Goal: Task Accomplishment & Management: Use online tool/utility

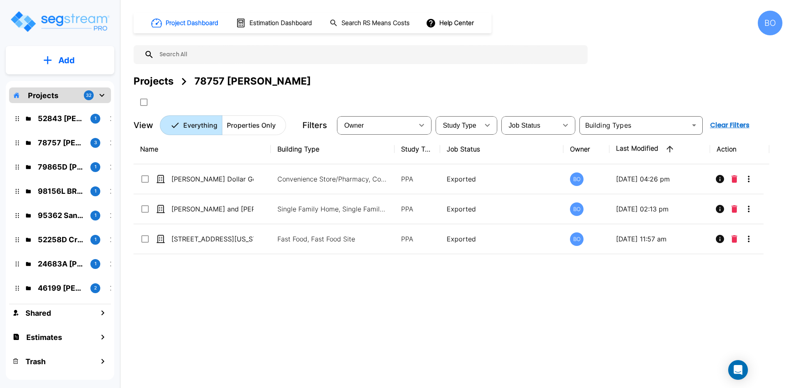
click at [68, 64] on p "Add" at bounding box center [66, 60] width 16 height 12
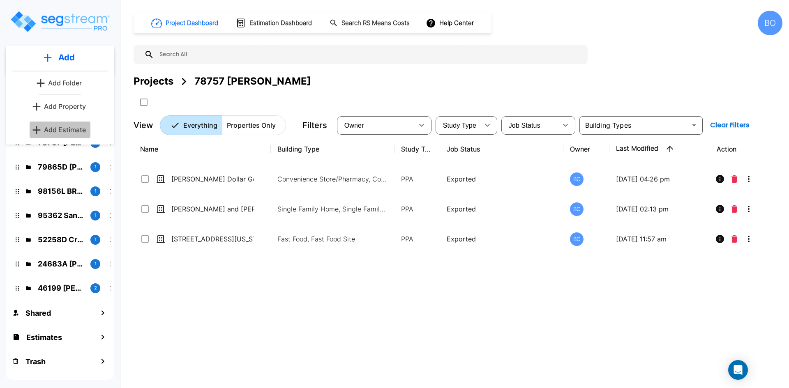
click at [66, 131] on p "Add Estimate" at bounding box center [65, 130] width 42 height 10
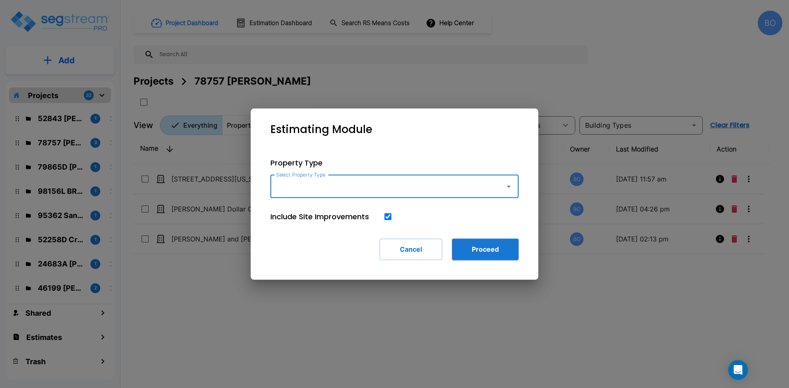
click at [506, 188] on icon "button" at bounding box center [509, 187] width 10 height 10
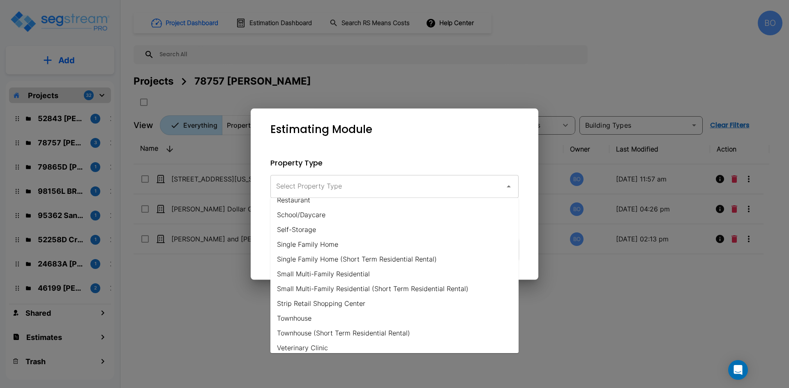
scroll to position [591, 0]
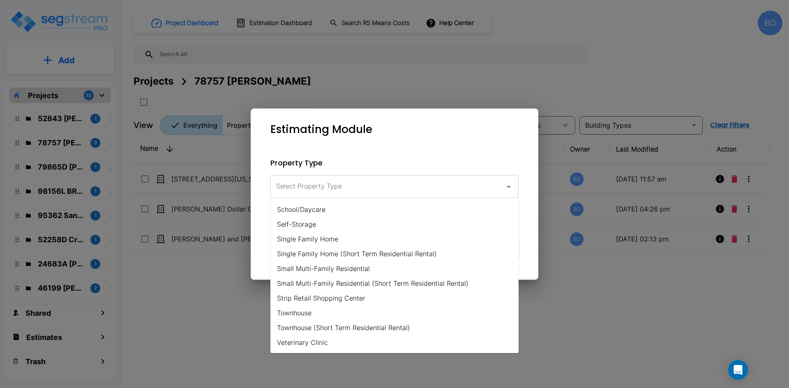
click at [307, 229] on li "Self-Storage" at bounding box center [394, 224] width 248 height 15
type input "Self-Storage"
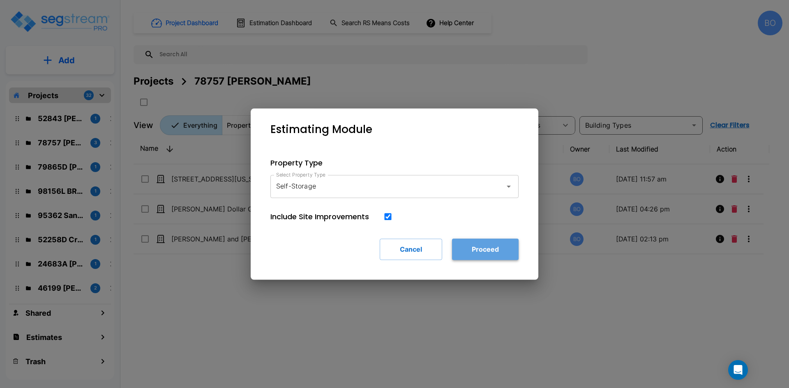
click at [477, 250] on button "Proceed" at bounding box center [485, 249] width 67 height 21
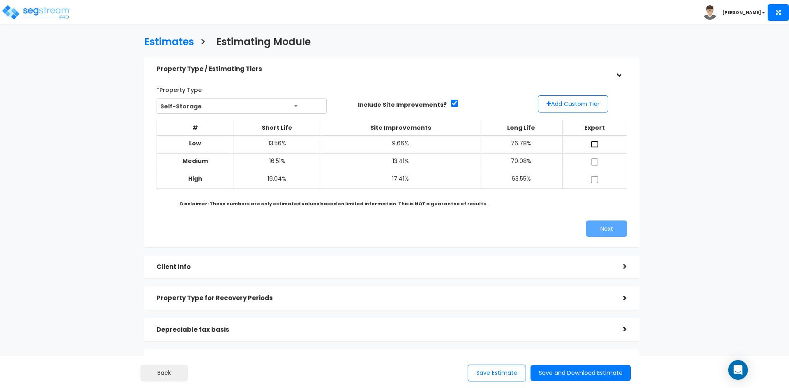
click at [593, 142] on input "checkbox" at bounding box center [594, 144] width 8 height 7
checkbox input "true"
click at [594, 162] on input "checkbox" at bounding box center [594, 162] width 8 height 7
checkbox input "true"
click at [594, 177] on input "checkbox" at bounding box center [594, 179] width 8 height 7
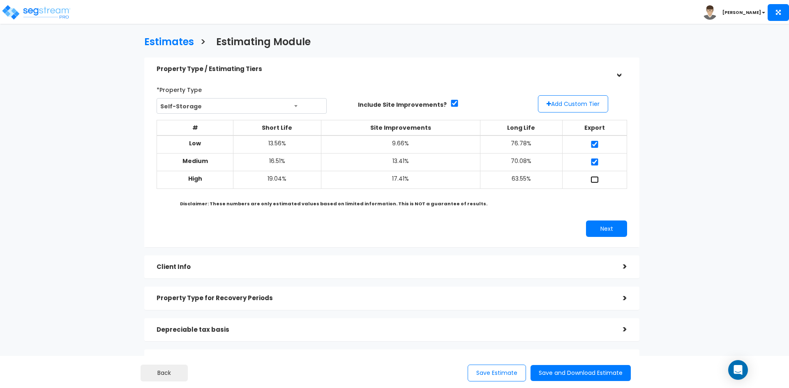
checkbox input "true"
click at [604, 233] on button "Next" at bounding box center [606, 229] width 41 height 16
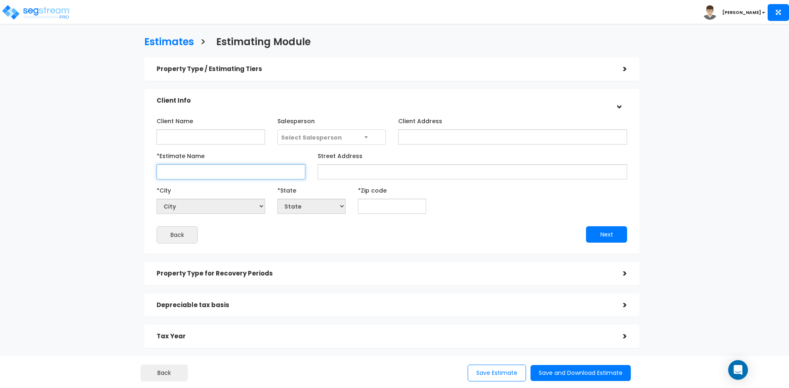
click at [238, 173] on input "*Estimate Name" at bounding box center [231, 171] width 149 height 15
click at [228, 172] on input "*Estimate Name" at bounding box center [231, 171] width 149 height 15
type input "Moorpark Estimate"
select select "National Average"
click at [368, 204] on input "text" at bounding box center [392, 206] width 68 height 15
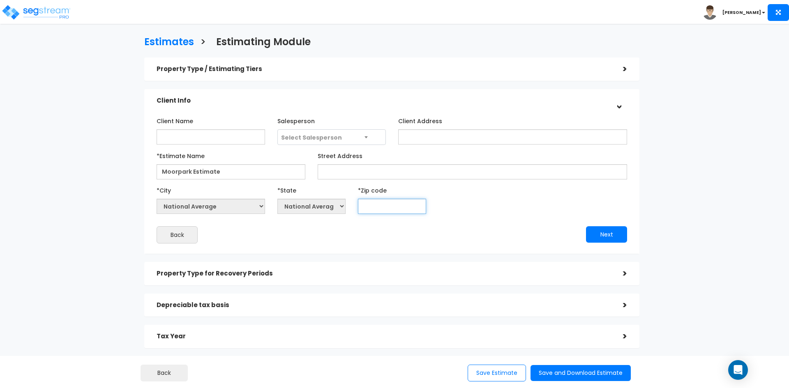
click at [370, 204] on input "text" at bounding box center [392, 206] width 68 height 15
type input "9"
select select "CA"
type input "93021"
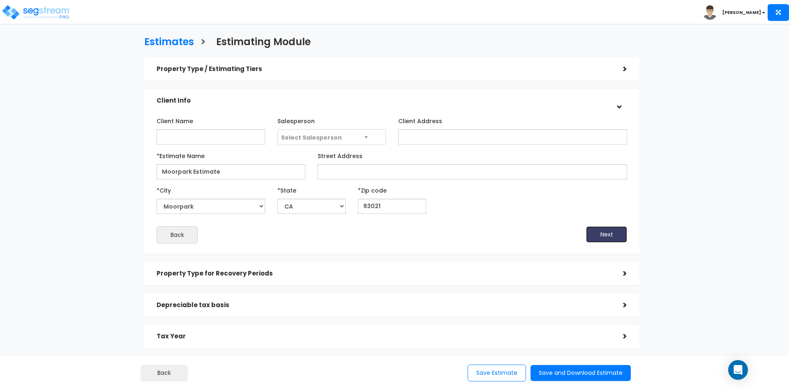
click at [590, 237] on button "Next" at bounding box center [606, 234] width 41 height 16
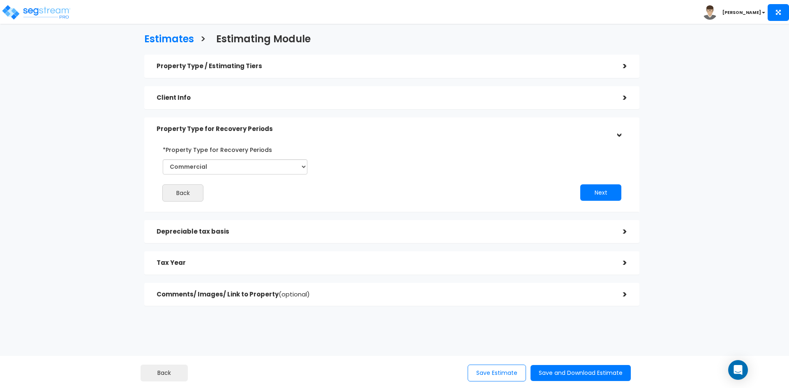
scroll to position [3, 0]
click at [596, 189] on button "Next" at bounding box center [600, 192] width 41 height 16
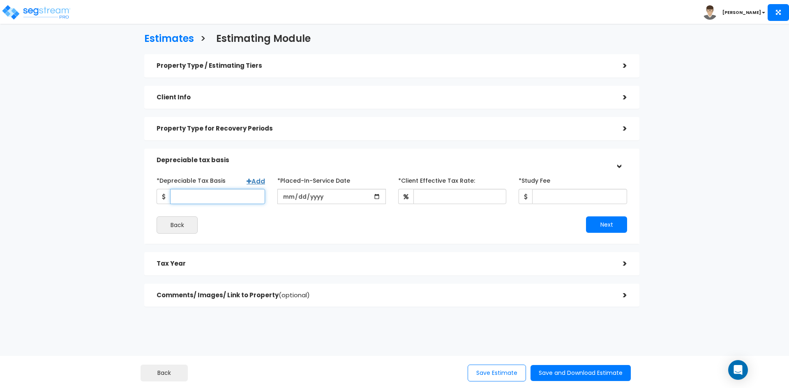
click at [205, 196] on input "*Depreciable Tax Basis" at bounding box center [217, 196] width 95 height 15
type input "6"
type input "524,796"
click at [366, 198] on input "date" at bounding box center [331, 196] width 108 height 15
click at [354, 199] on input "date" at bounding box center [331, 196] width 108 height 15
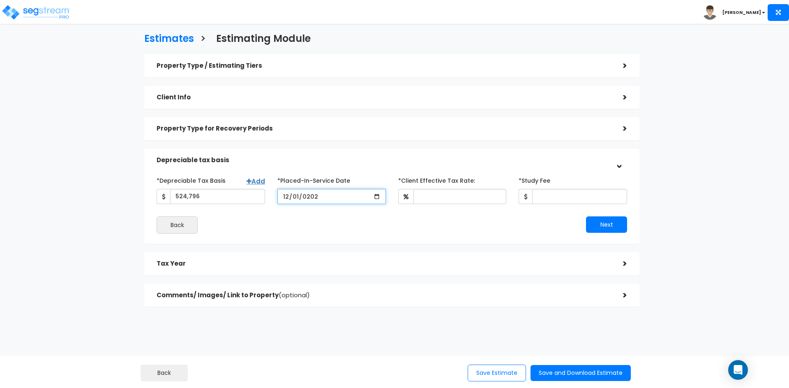
type input "[DATE]"
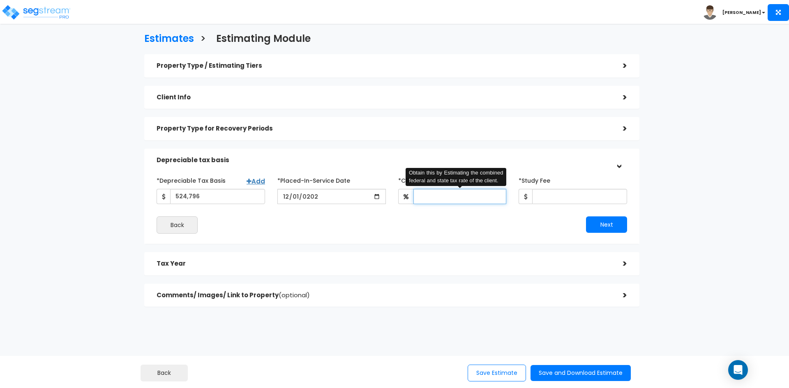
type input "3"
type input "42"
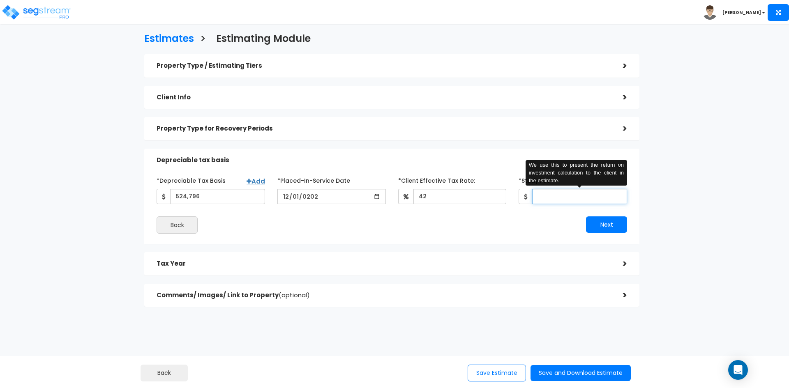
click at [567, 198] on input "*Study Fee" at bounding box center [579, 196] width 95 height 15
type input "7,500"
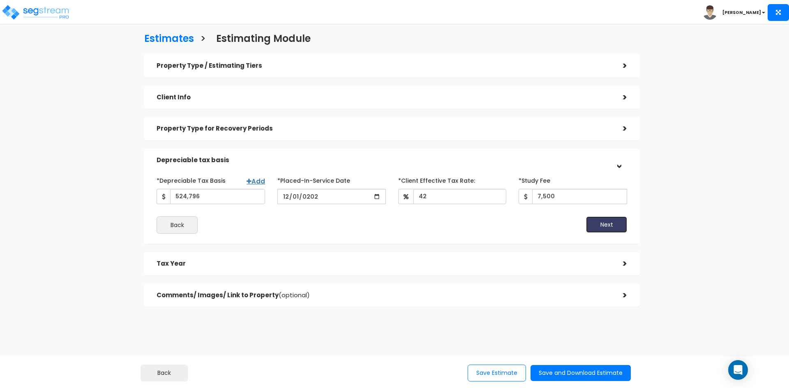
click at [615, 223] on button "Next" at bounding box center [606, 224] width 41 height 16
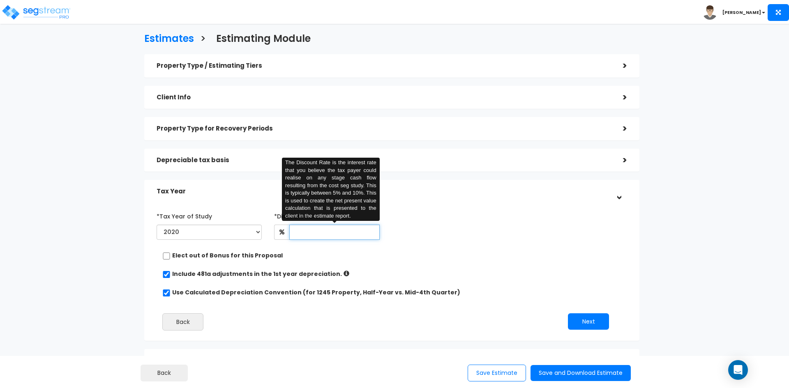
click at [316, 232] on input "text" at bounding box center [334, 232] width 90 height 15
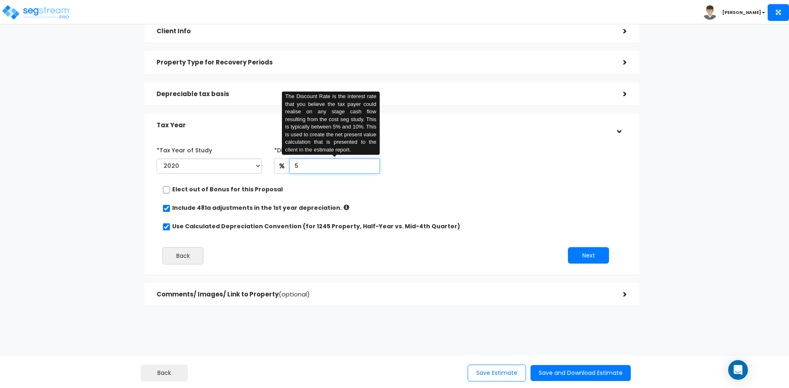
scroll to position [70, 0]
type input "5"
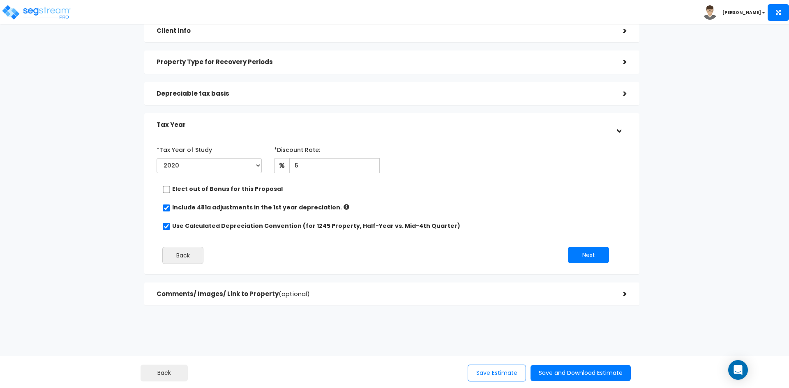
click at [358, 296] on h5 "Comments/ Images/ Link to Property (optional)" at bounding box center [384, 294] width 454 height 7
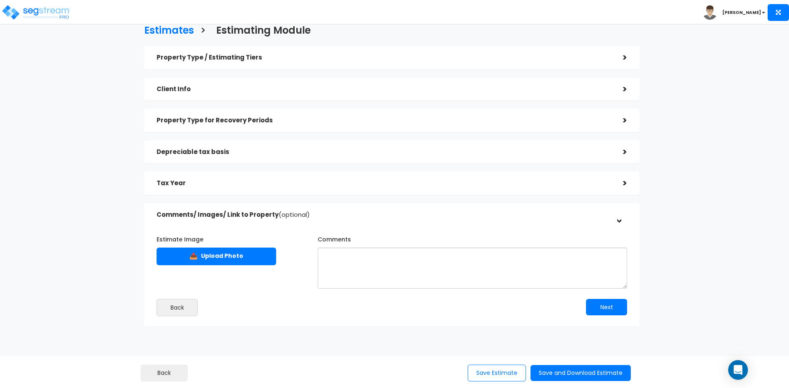
scroll to position [0, 0]
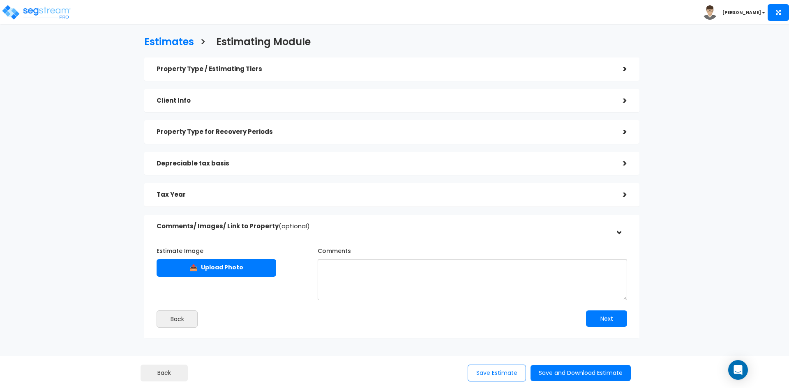
click at [222, 160] on h5 "Depreciable tax basis" at bounding box center [384, 163] width 454 height 7
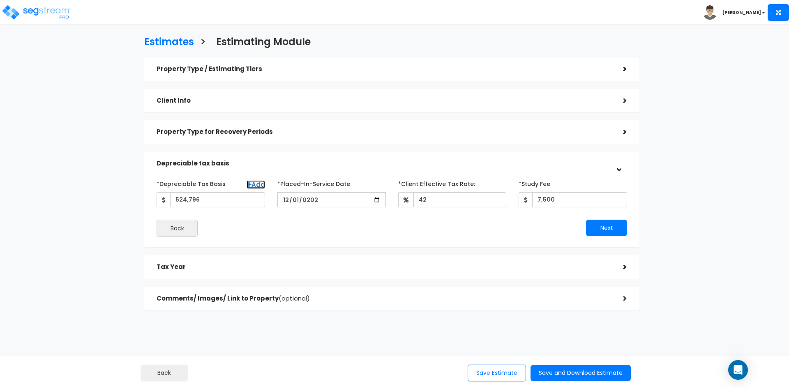
click at [257, 184] on link "Add" at bounding box center [255, 184] width 18 height 9
select select
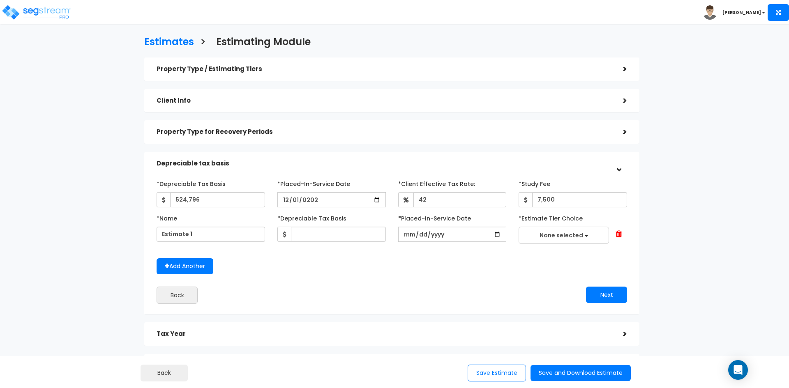
click at [620, 232] on span at bounding box center [618, 234] width 7 height 8
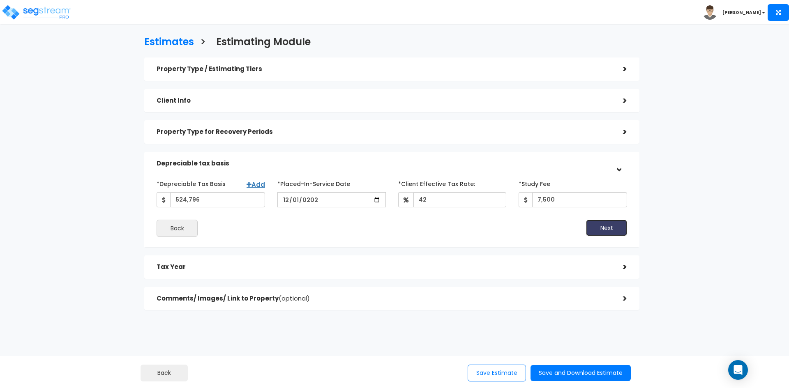
click at [595, 226] on button "Next" at bounding box center [606, 228] width 41 height 16
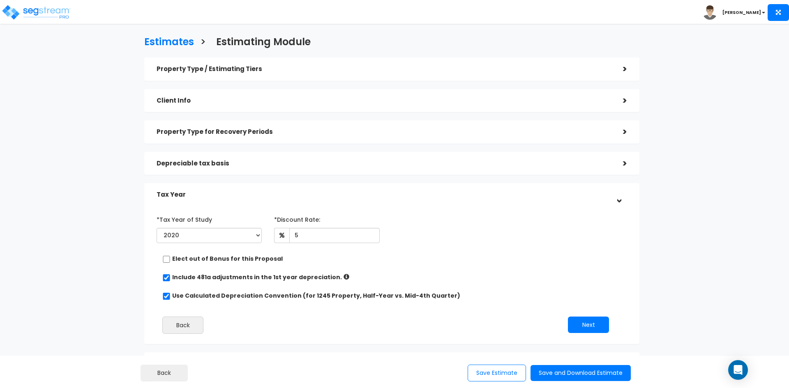
click at [584, 157] on div "Depreciable tax basis" at bounding box center [384, 163] width 454 height 15
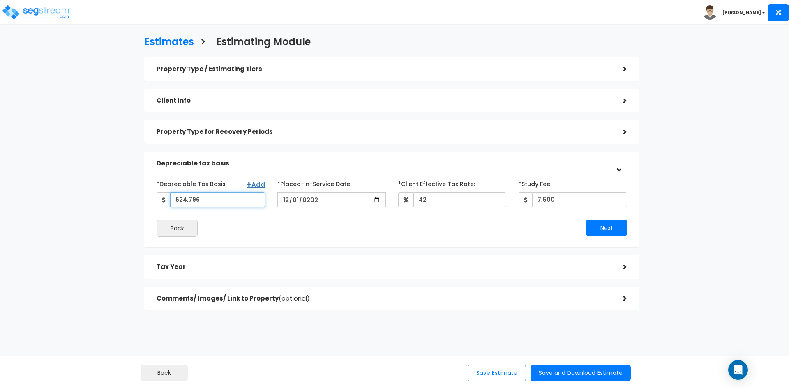
drag, startPoint x: 215, startPoint y: 199, endPoint x: 113, endPoint y: 195, distance: 102.8
click at [113, 195] on div "Estimates > Estimating Module Property Type / Estimating Tiers > *Property Type…" at bounding box center [391, 176] width 647 height 434
type input "600,000"
click at [622, 228] on button "Next" at bounding box center [606, 228] width 41 height 16
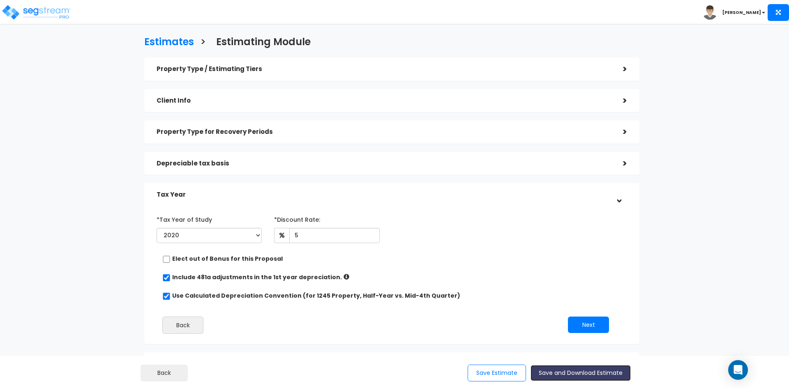
click at [594, 373] on button "Save and Download Estimate" at bounding box center [580, 373] width 100 height 16
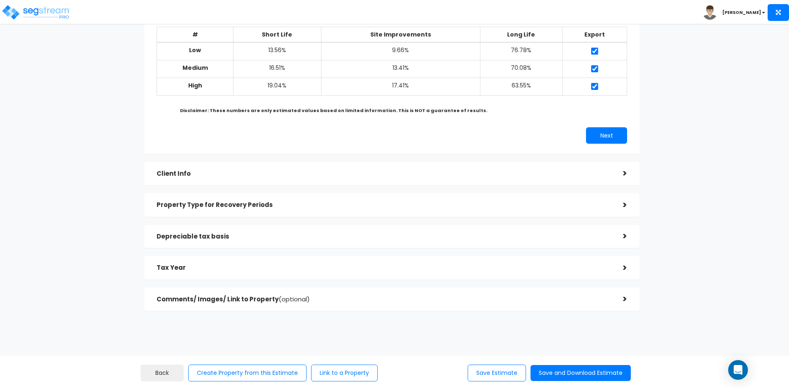
scroll to position [98, 0]
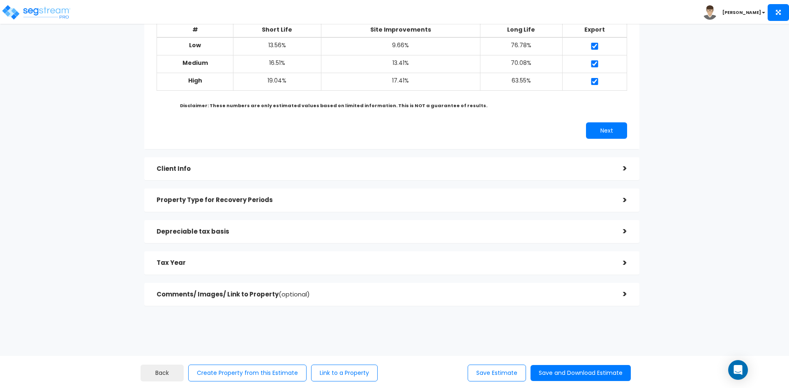
drag, startPoint x: 123, startPoint y: 113, endPoint x: 148, endPoint y: 143, distance: 39.1
click at [123, 113] on div "Estimates > Moorpark Estimate Property Type / Estimating Tiers > *Property Type…" at bounding box center [391, 124] width 647 height 528
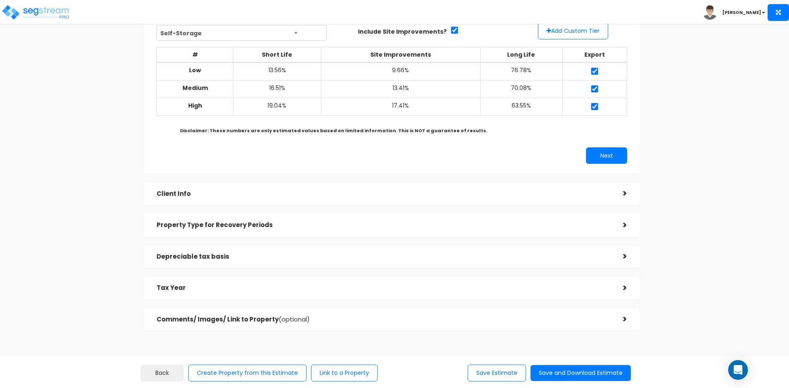
scroll to position [0, 0]
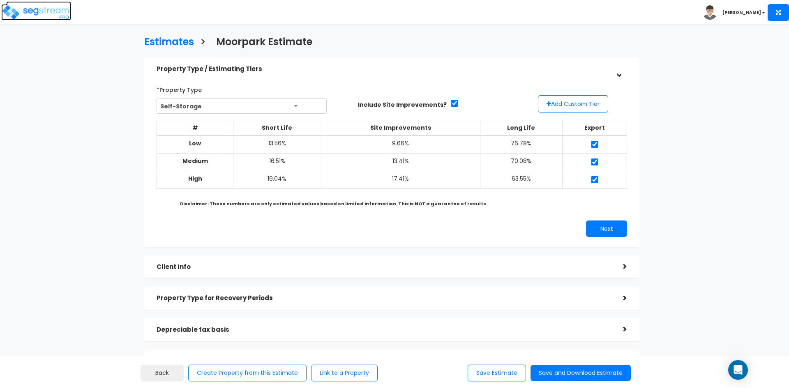
click at [41, 16] on img at bounding box center [36, 12] width 70 height 16
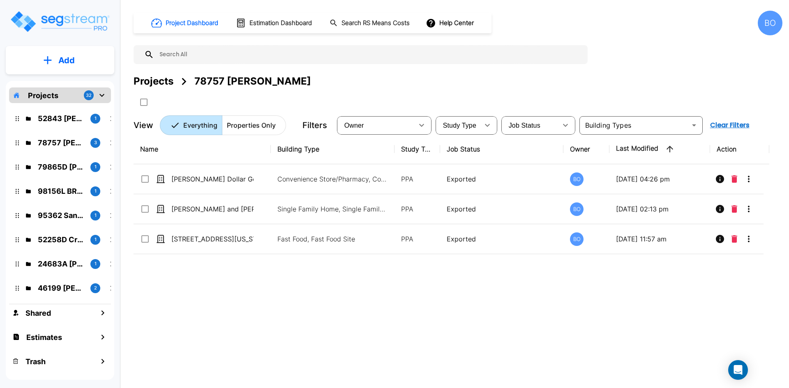
click at [80, 66] on button "Add" at bounding box center [60, 60] width 108 height 24
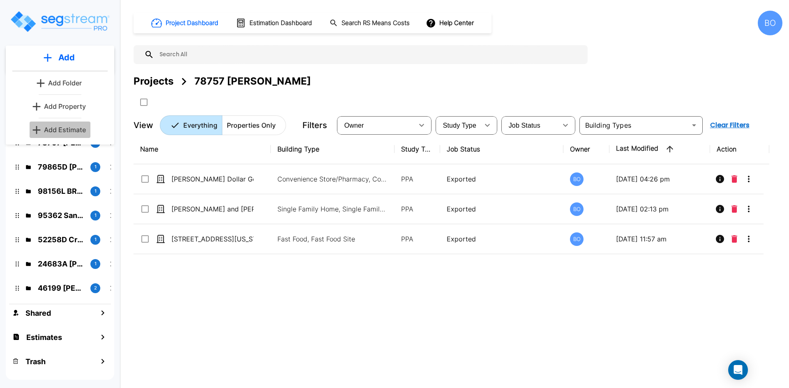
click at [78, 129] on p "Add Estimate" at bounding box center [65, 130] width 42 height 10
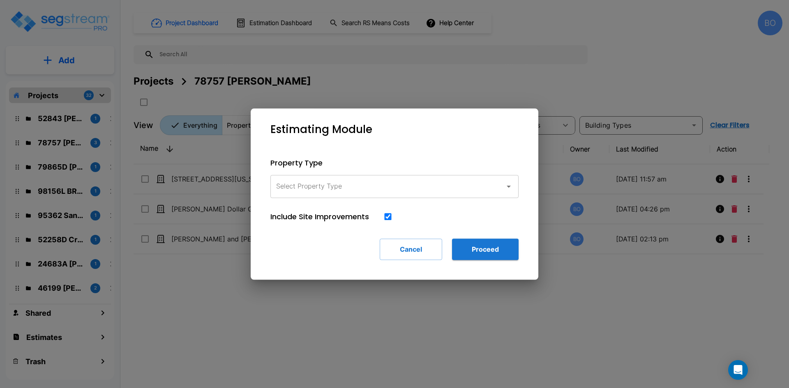
click at [508, 182] on icon "button" at bounding box center [509, 187] width 10 height 10
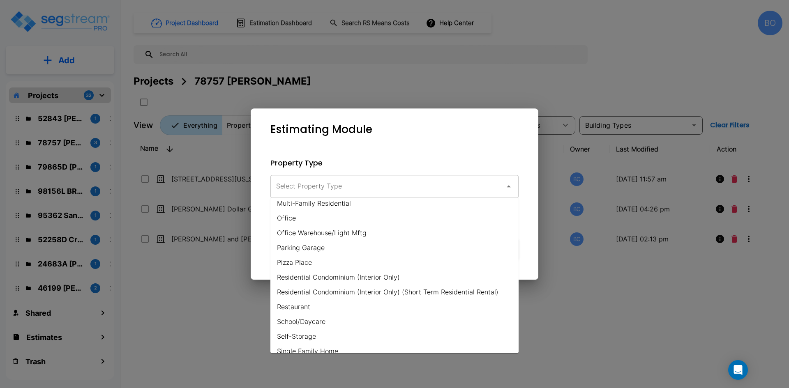
scroll to position [467, 0]
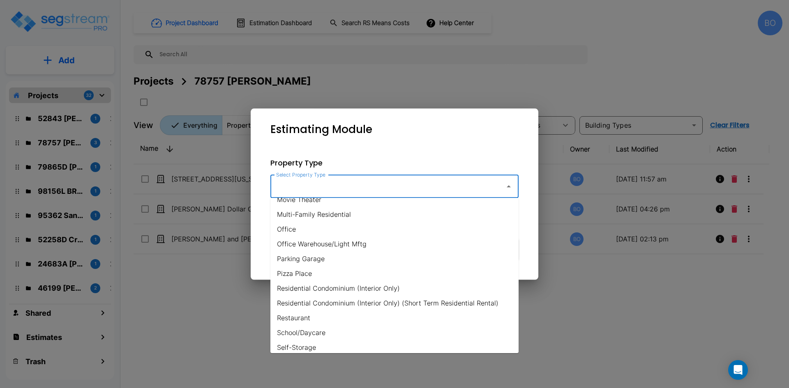
click at [306, 247] on li "Office Warehouse/Light Mftg" at bounding box center [394, 244] width 248 height 15
type input "Office Warehouse/Light Mftg"
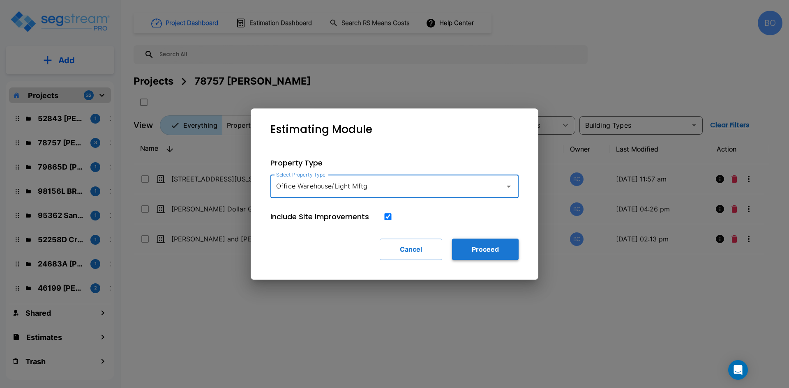
click at [458, 251] on button "Proceed" at bounding box center [485, 249] width 67 height 21
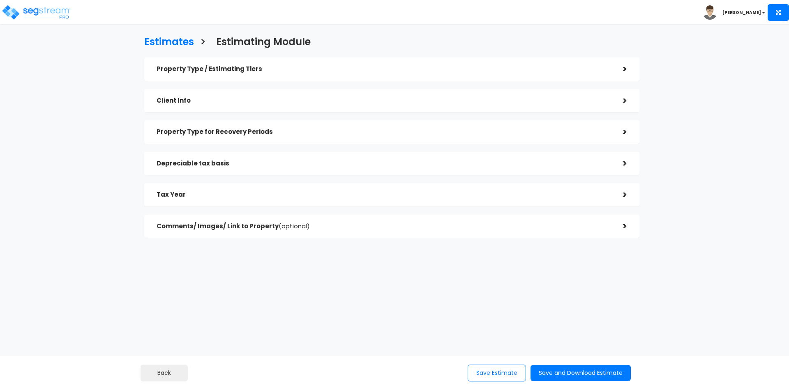
checkbox input "true"
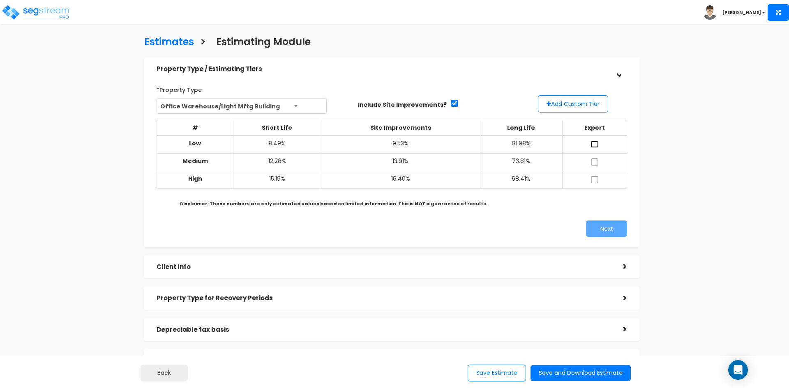
click at [596, 146] on input "checkbox" at bounding box center [594, 144] width 8 height 7
checkbox input "true"
click at [594, 167] on td at bounding box center [594, 162] width 64 height 18
click at [596, 164] on input "checkbox" at bounding box center [594, 162] width 8 height 7
checkbox input "true"
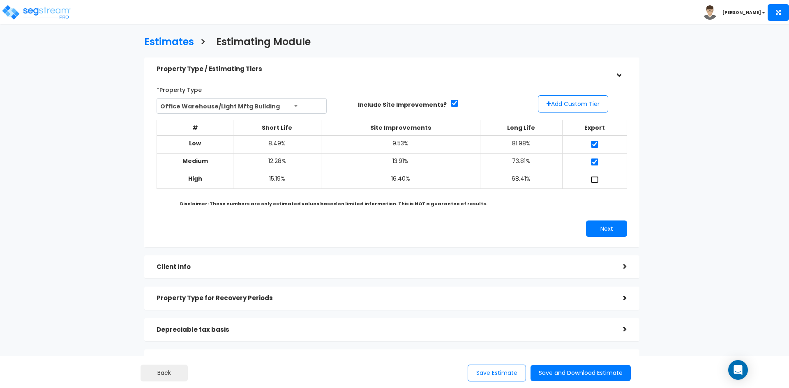
click at [595, 178] on input "checkbox" at bounding box center [594, 179] width 8 height 7
checkbox input "true"
click at [613, 230] on button "Next" at bounding box center [606, 229] width 41 height 16
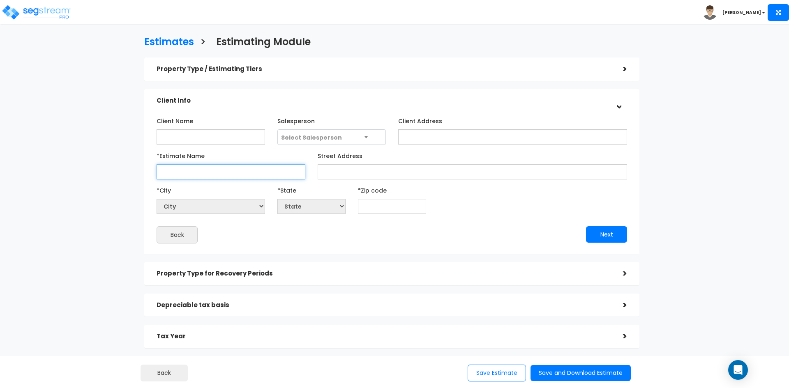
click at [231, 168] on input "*Estimate Name" at bounding box center [231, 171] width 149 height 15
click at [258, 173] on input "*Estimate Name" at bounding box center [231, 171] width 149 height 15
type input "[GEOGRAPHIC_DATA]"
click at [366, 208] on input "text" at bounding box center [392, 206] width 68 height 15
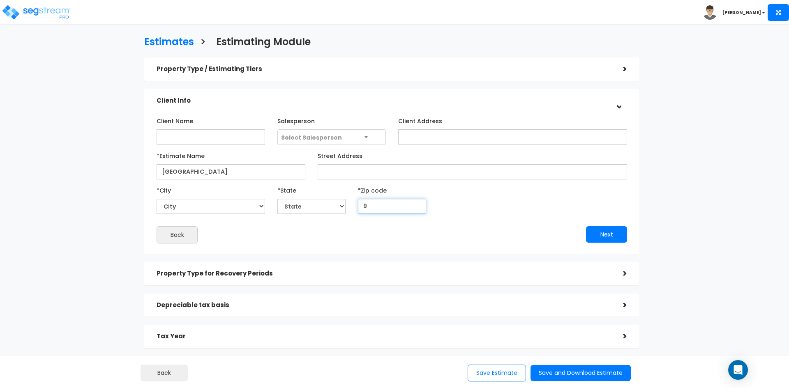
type input "93"
select select "CA"
type input "93060"
click at [607, 242] on button "Next" at bounding box center [606, 234] width 41 height 16
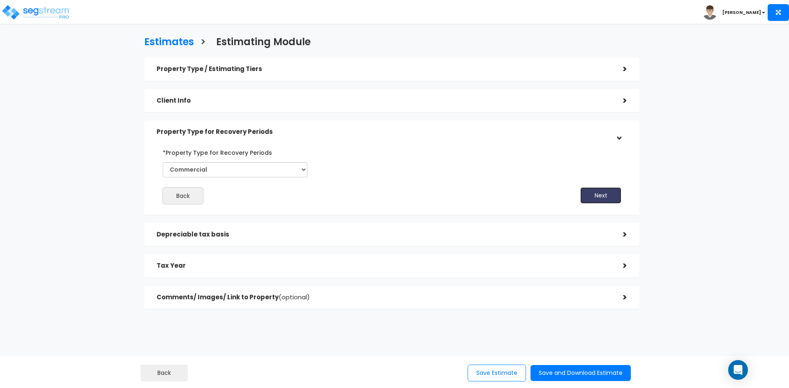
click at [589, 194] on button "Next" at bounding box center [600, 195] width 41 height 16
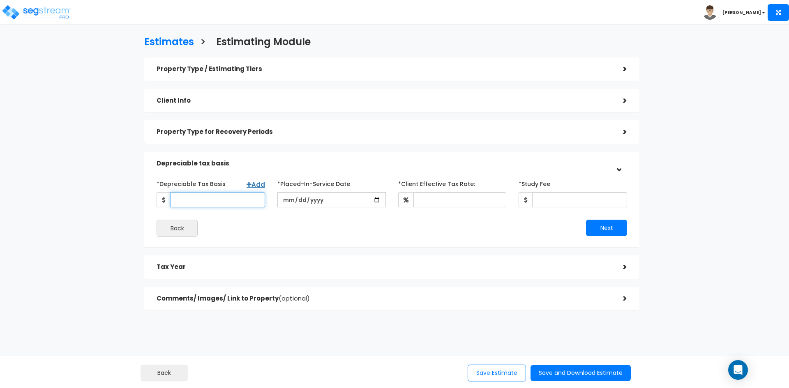
click at [221, 201] on input "*Depreciable Tax Basis" at bounding box center [217, 199] width 95 height 15
type input "1,116,556"
type input "2015-02-02"
type input "42"
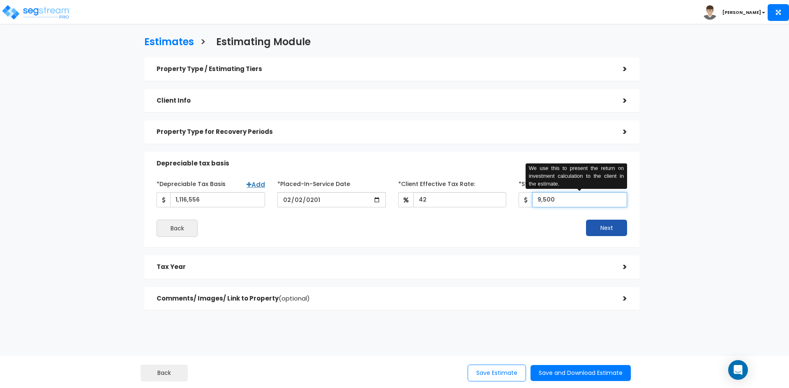
type input "9,500"
click at [589, 224] on button "Next" at bounding box center [606, 228] width 41 height 16
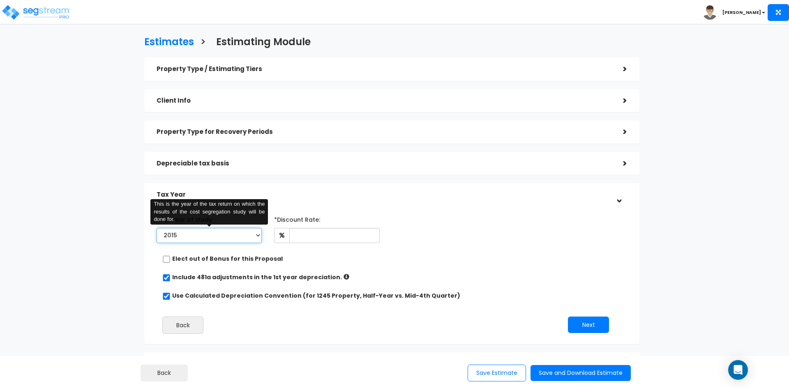
drag, startPoint x: 197, startPoint y: 237, endPoint x: 151, endPoint y: 236, distance: 46.0
click at [151, 236] on div "*Tax Year of Study 2015 2016 2017 2018 2019 2020 2021 2022 2023 2024 2025 2026 …" at bounding box center [208, 230] width 117 height 34
select select "2025"
click at [157, 228] on select "2015 2016 2017 2018 2019 2020 2021 2022 2023 2024 2025 2026" at bounding box center [209, 235] width 105 height 15
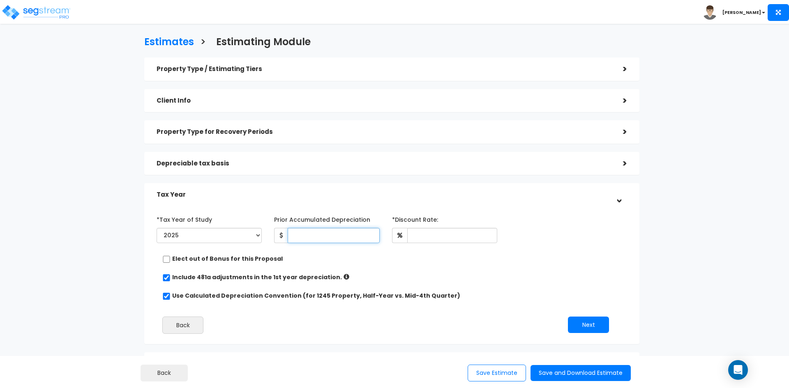
click at [340, 234] on input "Prior Accumulated Depreciation" at bounding box center [334, 235] width 92 height 15
type input "254,117"
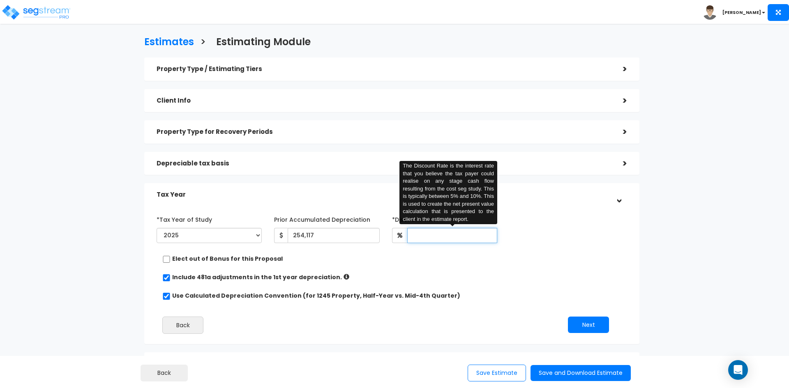
click at [427, 241] on input "text" at bounding box center [452, 235] width 90 height 15
type input "5"
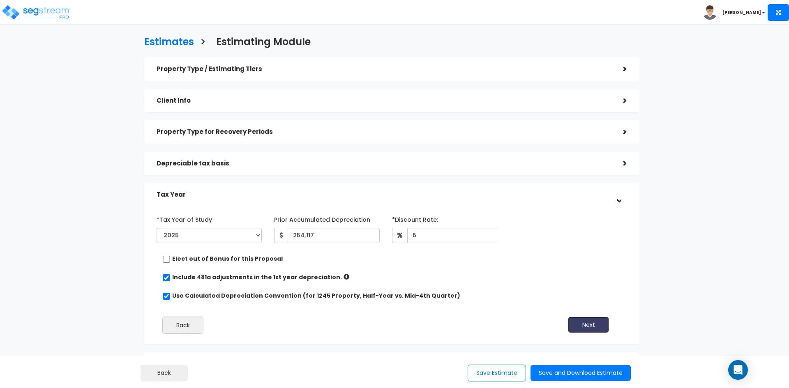
click at [605, 330] on button "Next" at bounding box center [588, 325] width 41 height 16
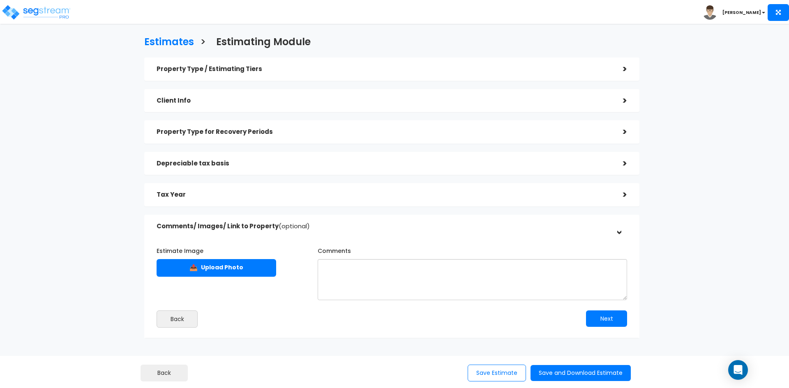
scroll to position [32, 0]
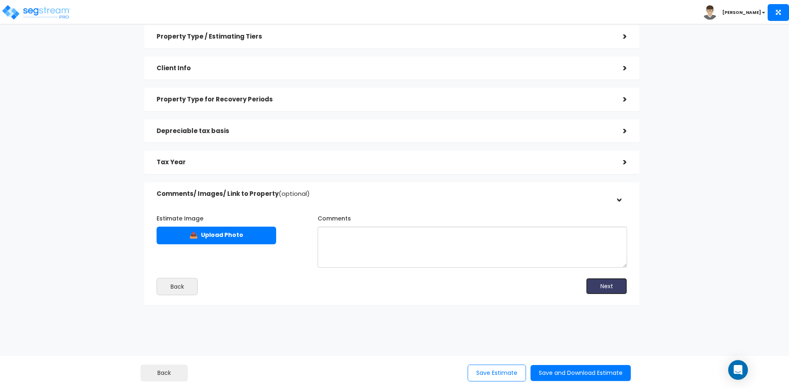
click at [604, 286] on button "Next" at bounding box center [606, 286] width 41 height 16
click at [599, 373] on button "Save and Download Estimate" at bounding box center [580, 373] width 100 height 16
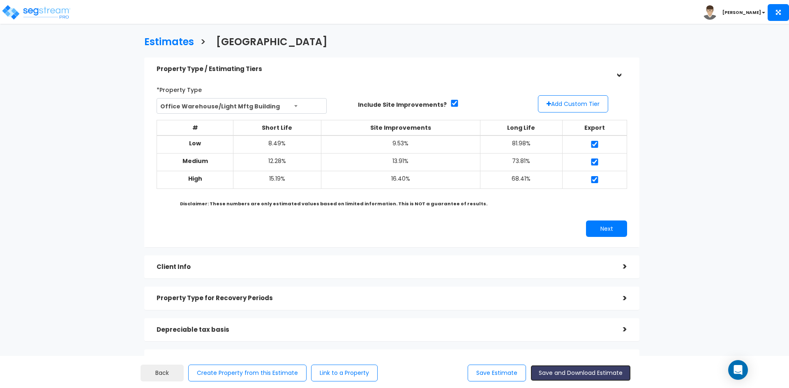
click at [586, 373] on button "Save and Download Estimate" at bounding box center [580, 373] width 100 height 16
click at [185, 44] on h3 "Estimates" at bounding box center [169, 43] width 50 height 13
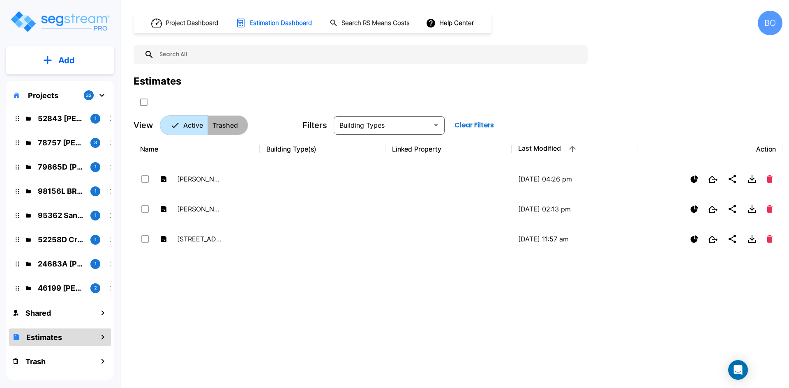
click at [213, 127] on p "Trashed" at bounding box center [224, 125] width 25 height 10
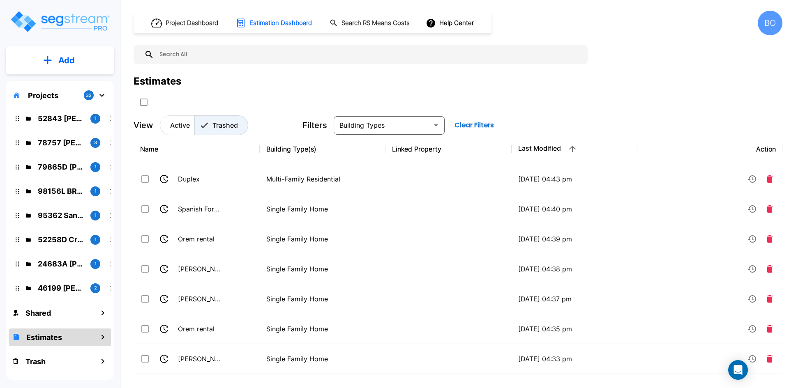
click at [196, 126] on button "Trashed" at bounding box center [221, 125] width 54 height 20
click at [186, 126] on p "Active" at bounding box center [180, 125] width 20 height 10
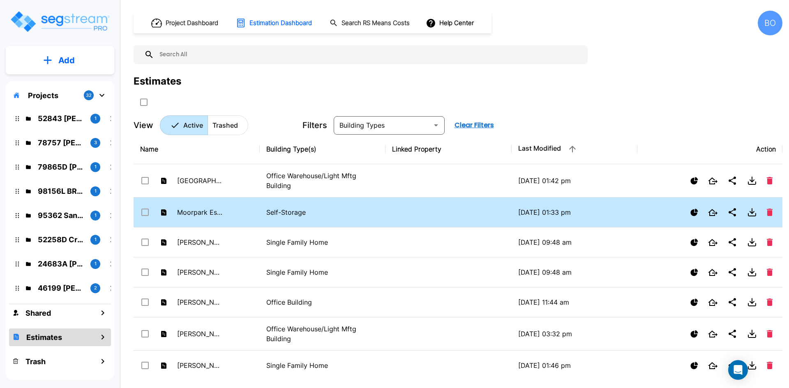
click at [147, 213] on input "select row Moorpark Estimate" at bounding box center [144, 210] width 8 height 7
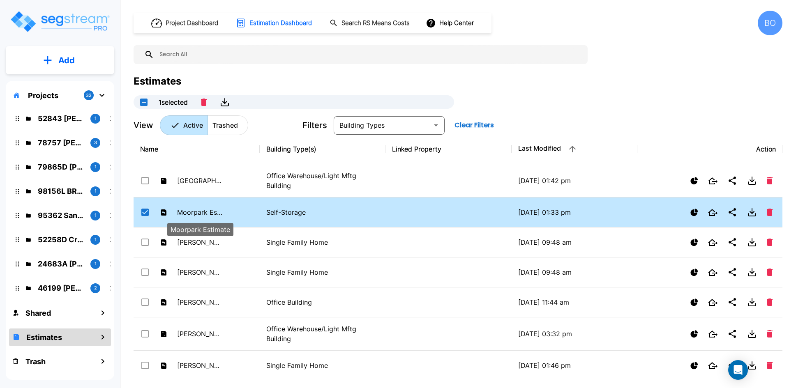
click at [195, 218] on div "Moorpark Estimate" at bounding box center [200, 227] width 68 height 20
click at [195, 212] on p "Moorpark Estimate" at bounding box center [199, 212] width 45 height 10
click at [166, 211] on icon at bounding box center [163, 213] width 5 height 6
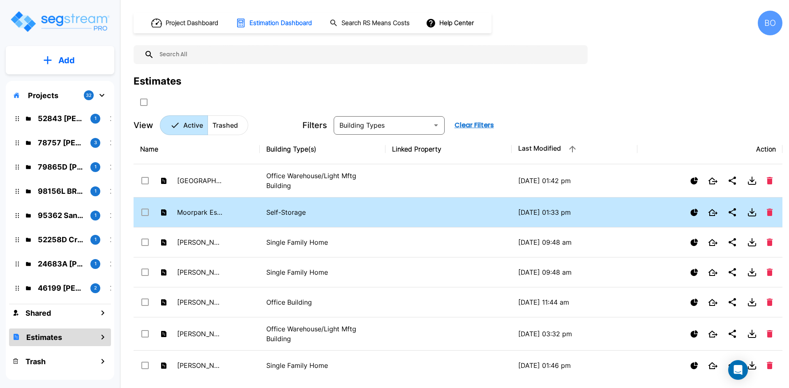
click at [166, 211] on icon at bounding box center [163, 213] width 5 height 6
checkbox input "true"
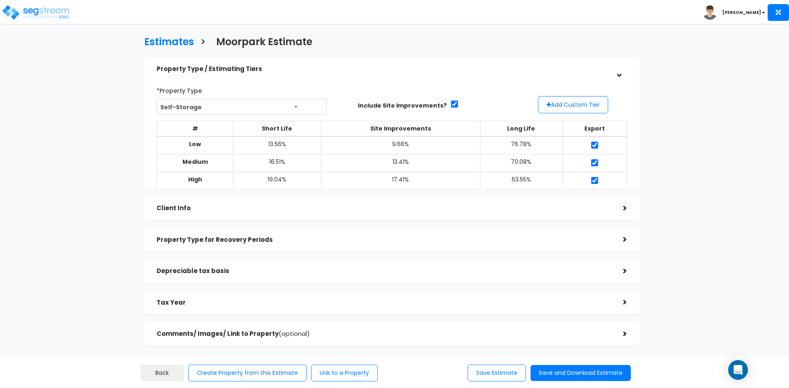
select select "CA"
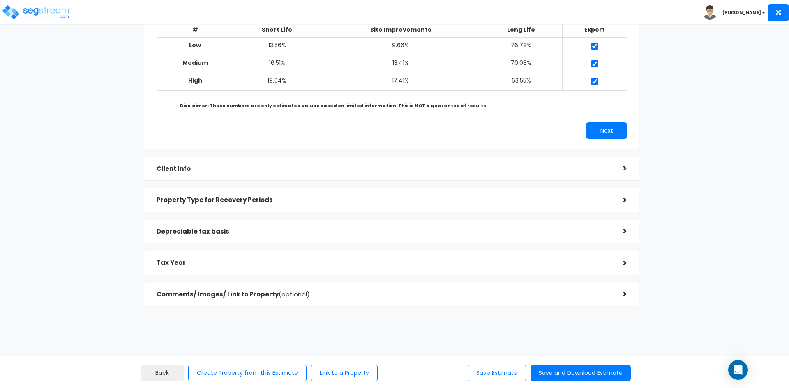
click at [221, 174] on div "Client Info" at bounding box center [384, 168] width 454 height 15
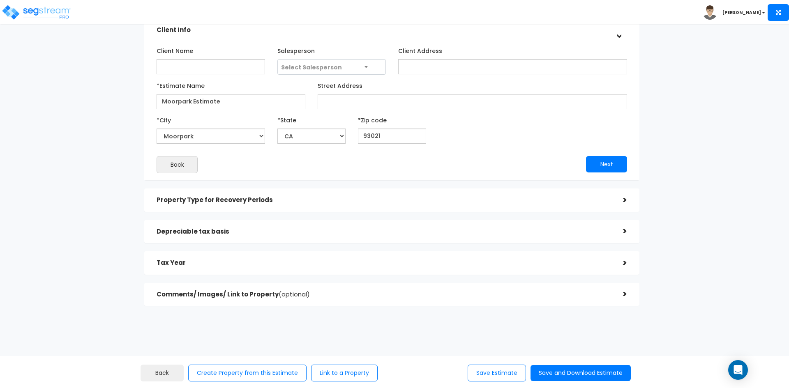
scroll to position [74, 0]
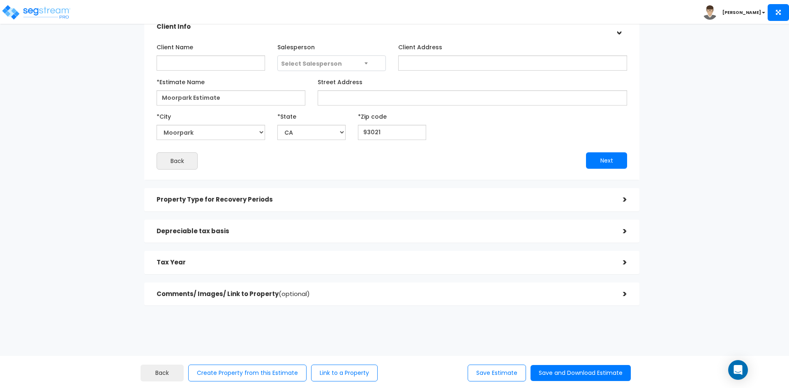
click at [233, 198] on h5 "Property Type for Recovery Periods" at bounding box center [384, 199] width 454 height 7
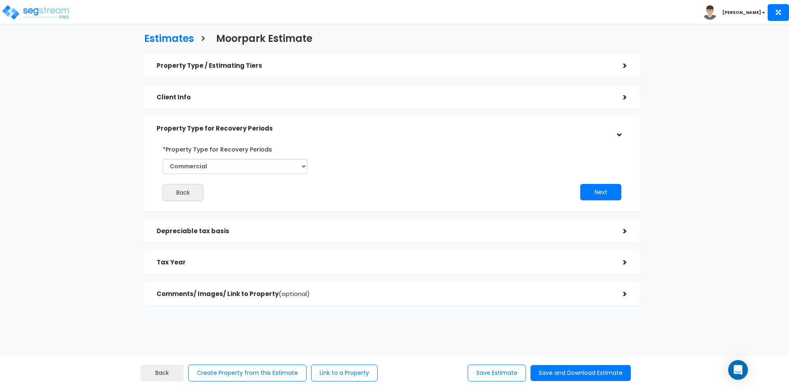
click at [247, 220] on div "Depreciable tax basis >" at bounding box center [391, 231] width 495 height 23
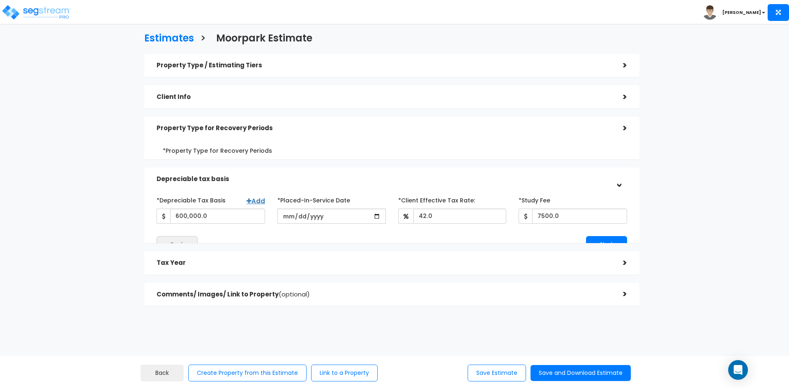
scroll to position [5, 0]
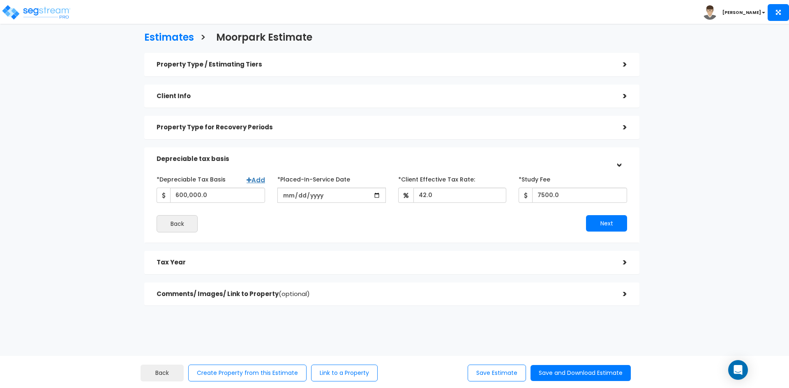
click at [244, 258] on div "Tax Year" at bounding box center [384, 262] width 454 height 15
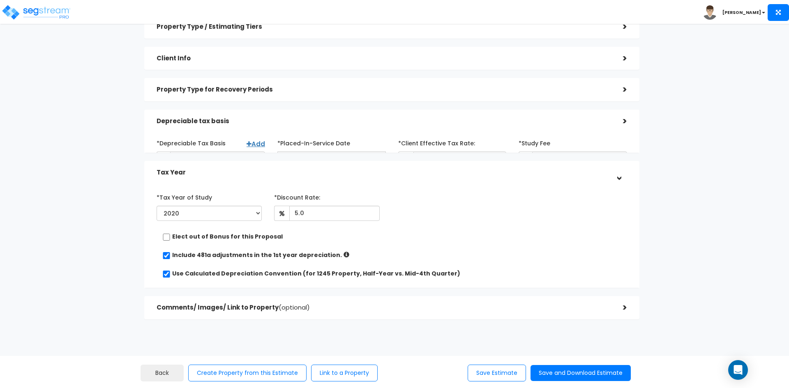
scroll to position [70, 0]
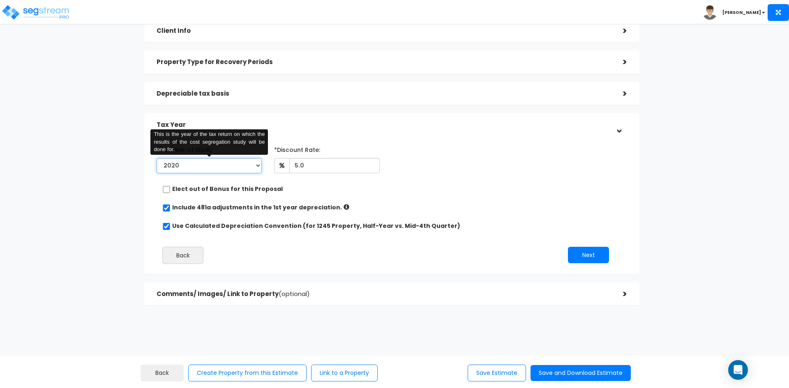
click at [255, 163] on select "2020 2021 2022 2023 2024 2025 2026" at bounding box center [209, 165] width 105 height 15
select select "2025"
click at [157, 158] on select "2020 2021 2022 2023 2024 2025 2026" at bounding box center [209, 165] width 105 height 15
click at [340, 167] on input "Prior Accumulated Depreciation" at bounding box center [334, 165] width 92 height 15
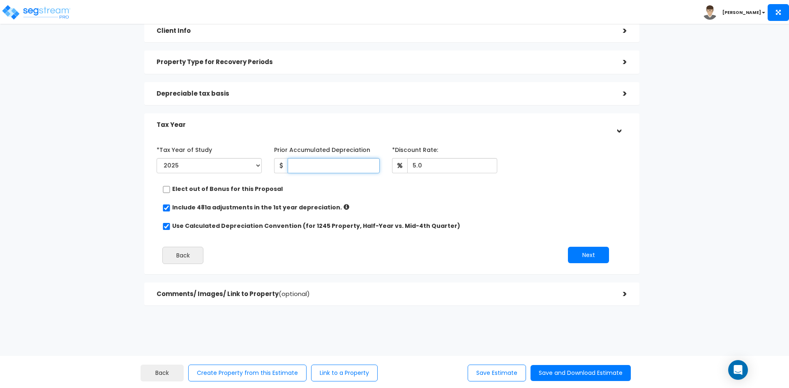
click at [335, 161] on input "Prior Accumulated Depreciation" at bounding box center [334, 165] width 92 height 15
type input "62,819"
click at [596, 258] on button "Next" at bounding box center [588, 255] width 41 height 16
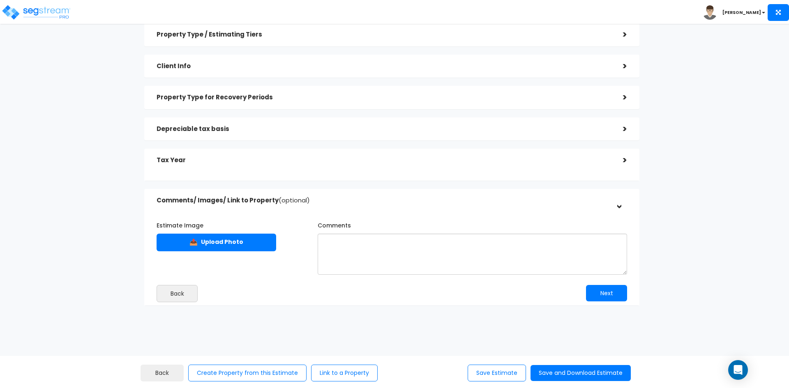
scroll to position [32, 0]
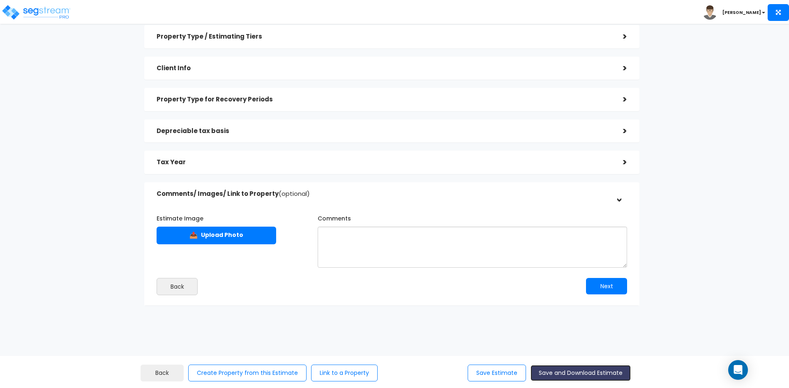
click at [600, 372] on button "Save and Download Estimate" at bounding box center [580, 373] width 100 height 16
